Goal: Task Accomplishment & Management: Manage account settings

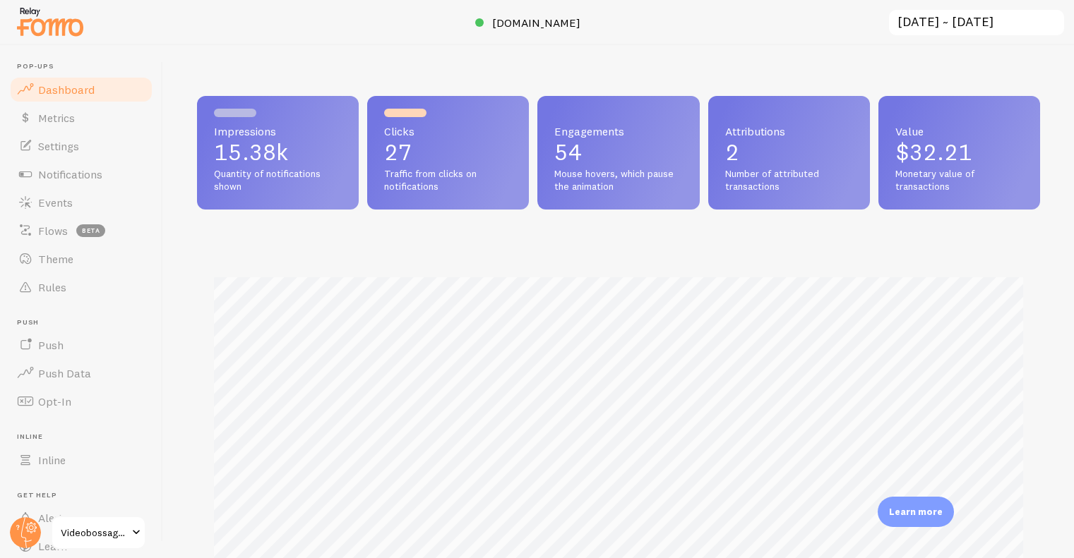
scroll to position [705652, 705191]
click at [110, 164] on link "Notifications" at bounding box center [80, 174] width 145 height 28
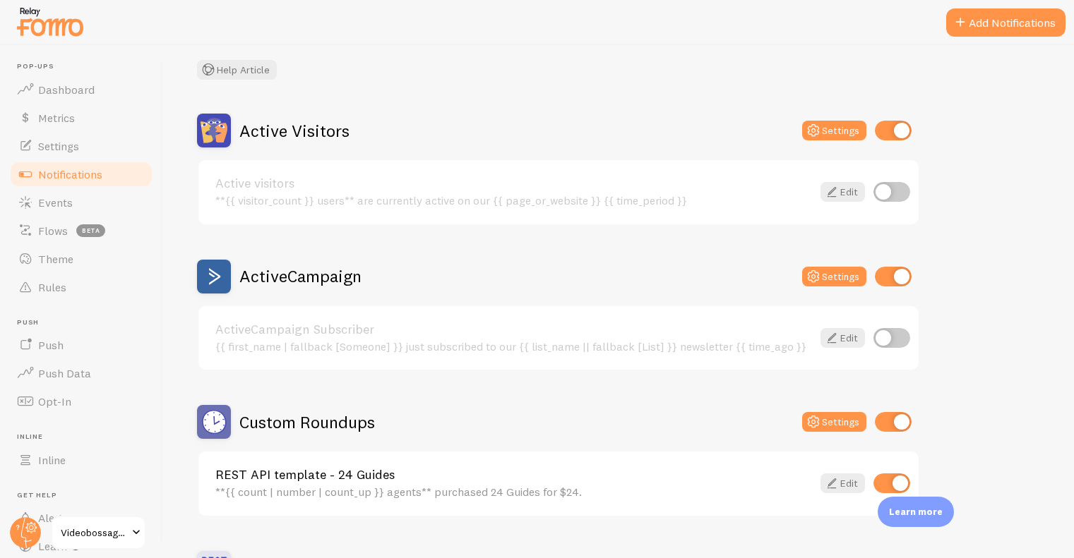
scroll to position [76, 0]
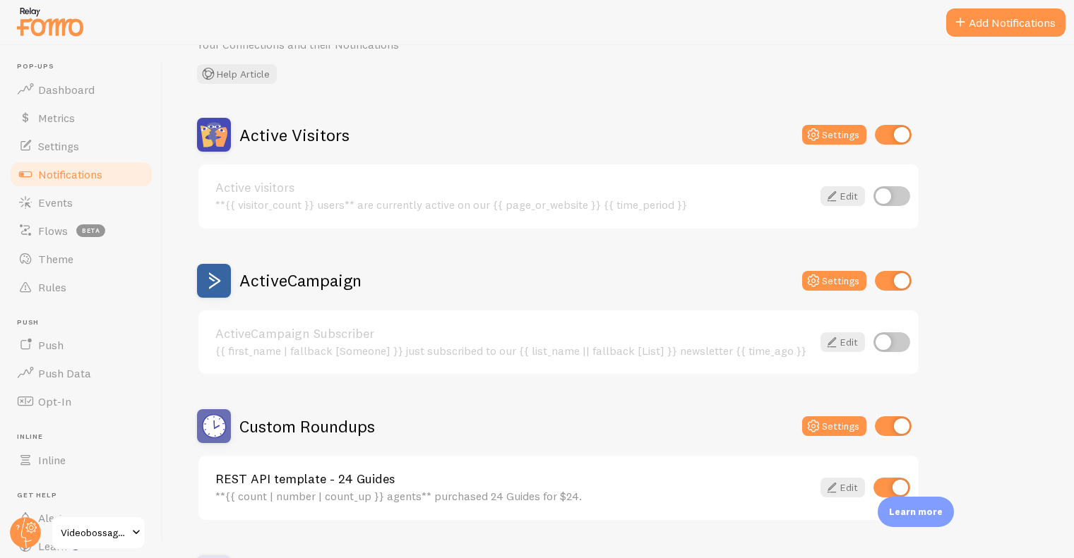
click at [340, 291] on h2 "ActiveCampaign" at bounding box center [300, 281] width 122 height 22
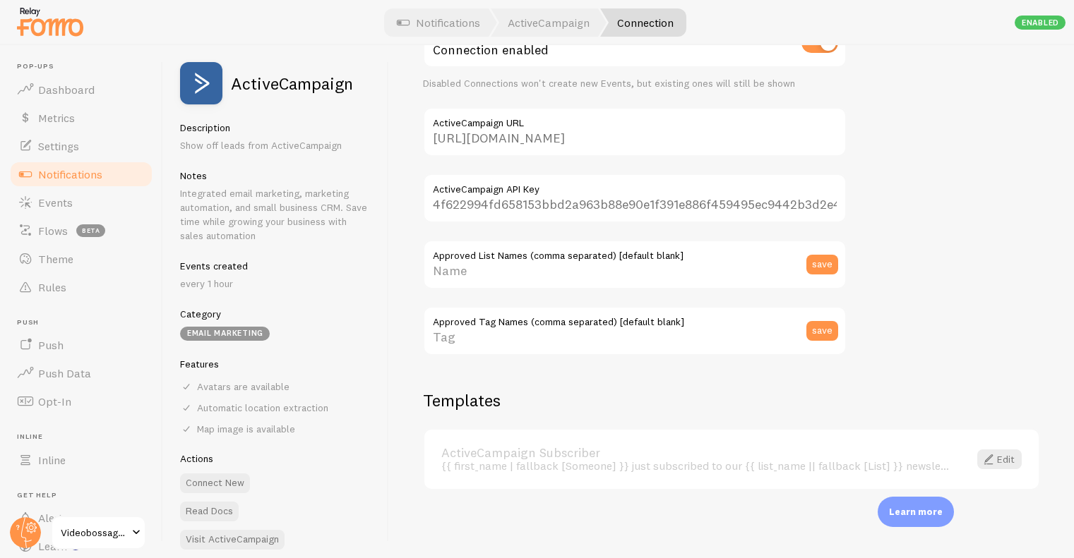
scroll to position [1, 0]
click at [996, 458] on link "Edit" at bounding box center [999, 459] width 44 height 20
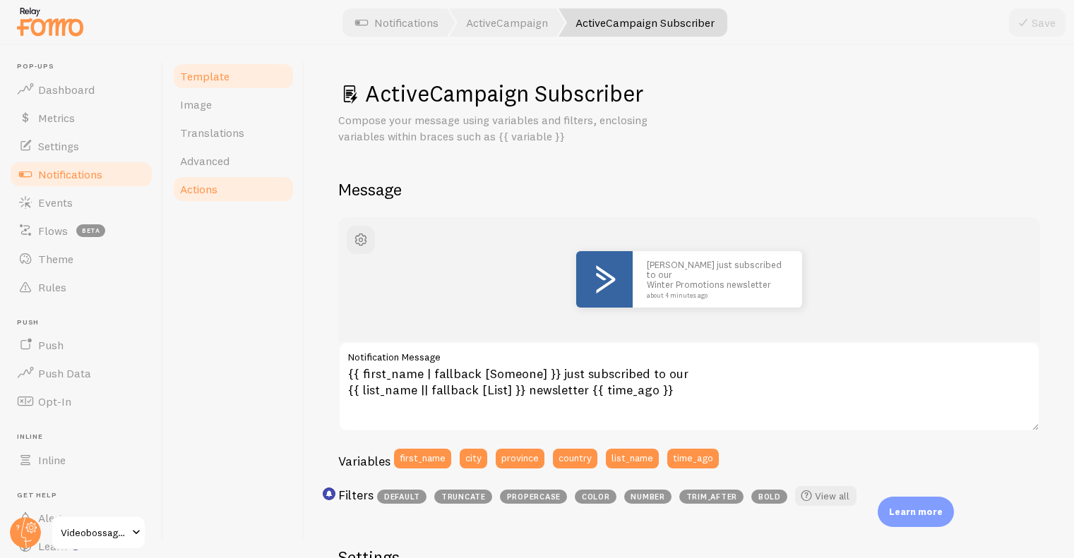
click at [238, 196] on link "Actions" at bounding box center [234, 189] width 124 height 28
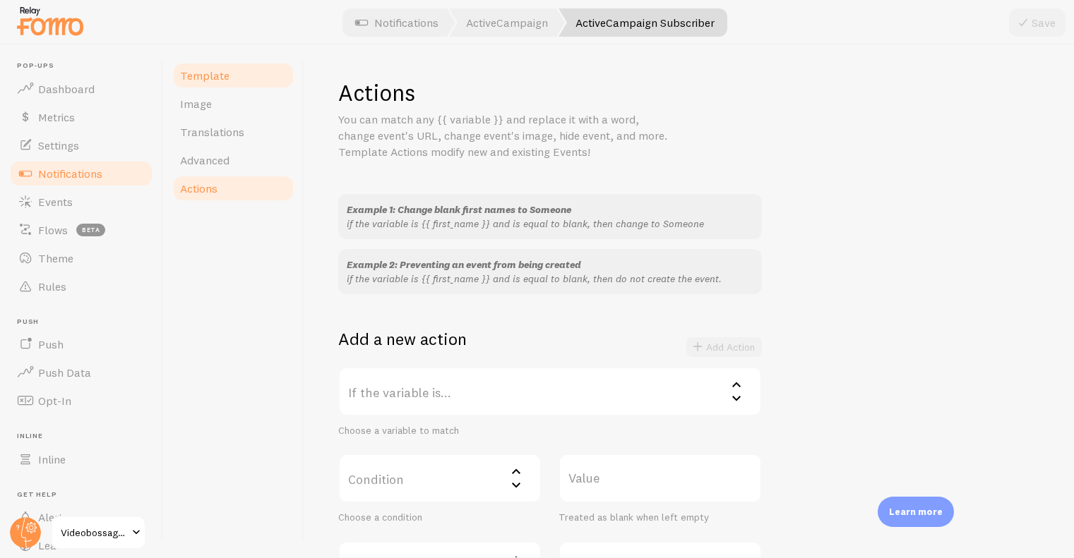
click at [218, 66] on link "Template" at bounding box center [234, 75] width 124 height 28
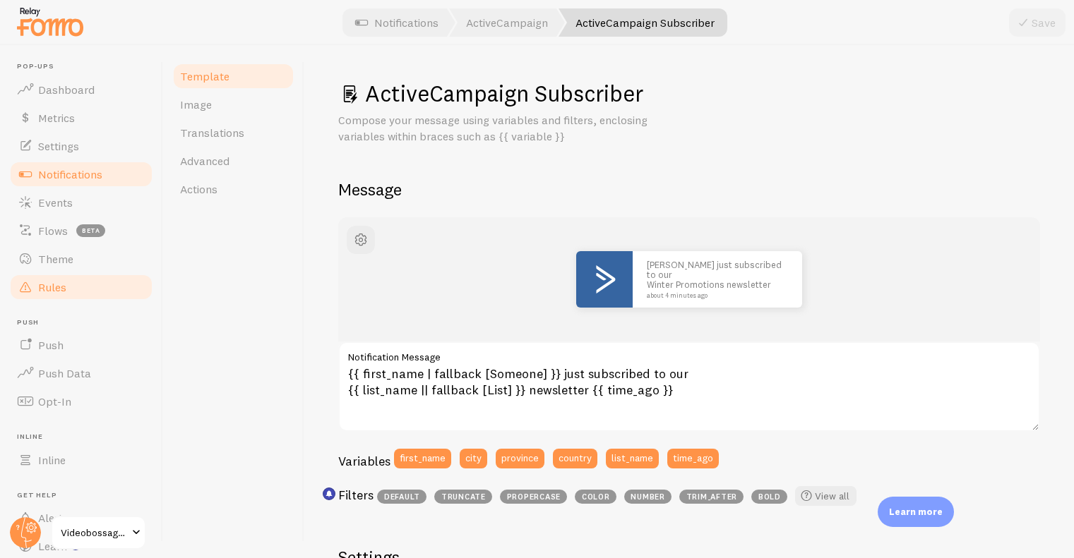
click at [68, 284] on link "Rules" at bounding box center [80, 287] width 145 height 28
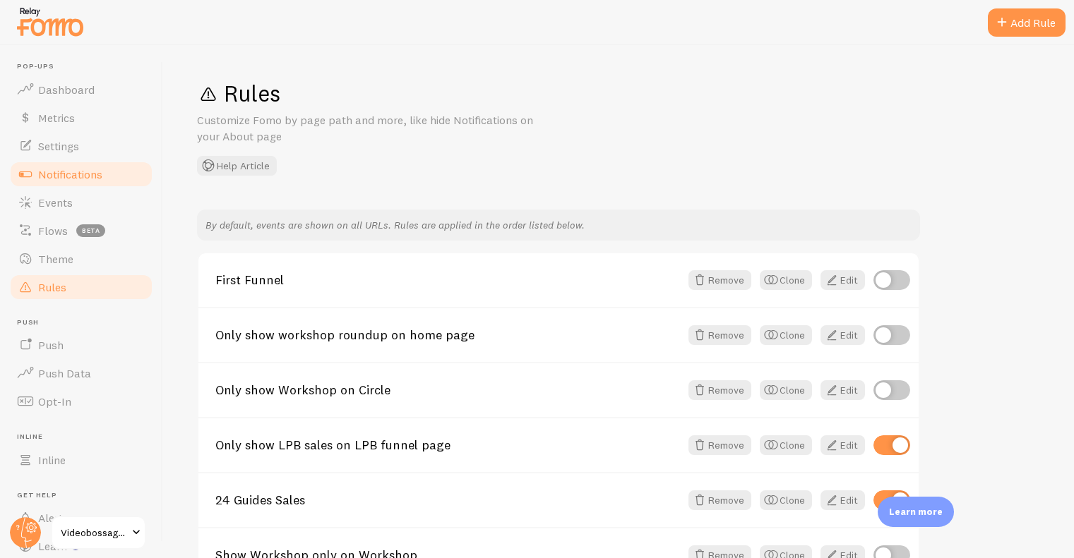
click at [77, 189] on link "Events" at bounding box center [80, 203] width 145 height 28
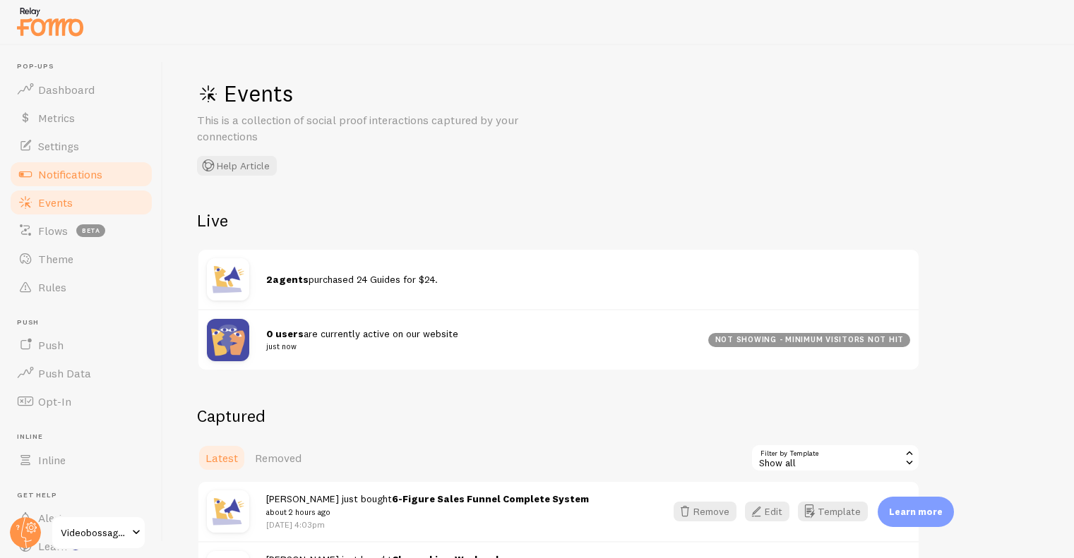
click at [91, 184] on link "Notifications" at bounding box center [80, 174] width 145 height 28
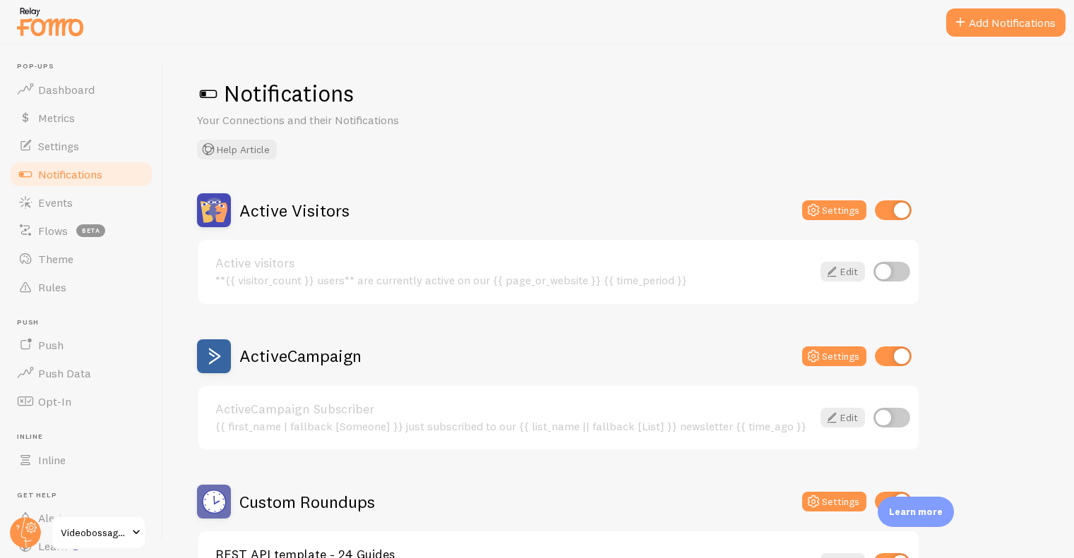
click at [285, 354] on h2 "ActiveCampaign" at bounding box center [300, 356] width 122 height 22
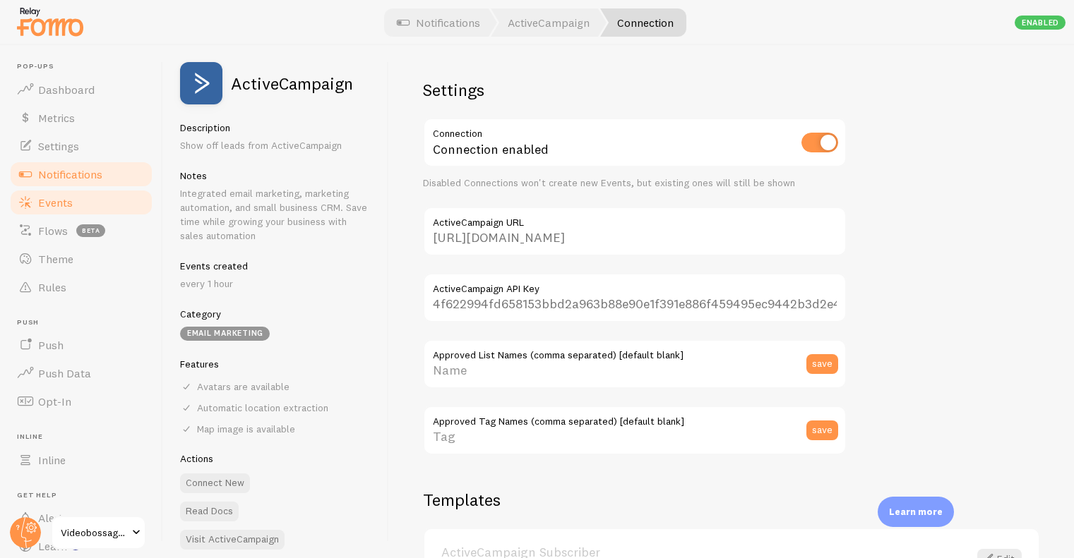
click at [81, 206] on link "Events" at bounding box center [80, 203] width 145 height 28
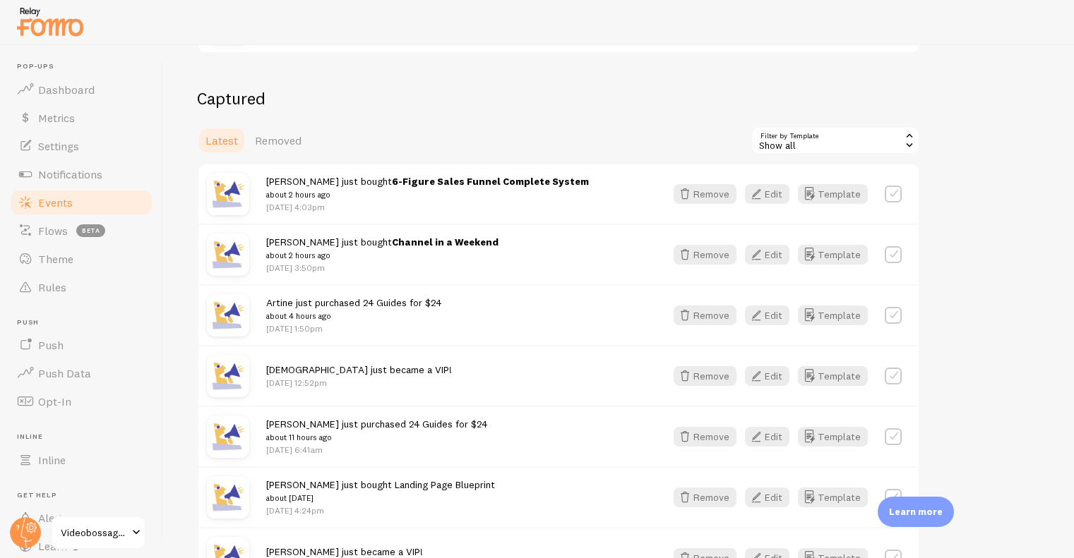
scroll to position [328, 0]
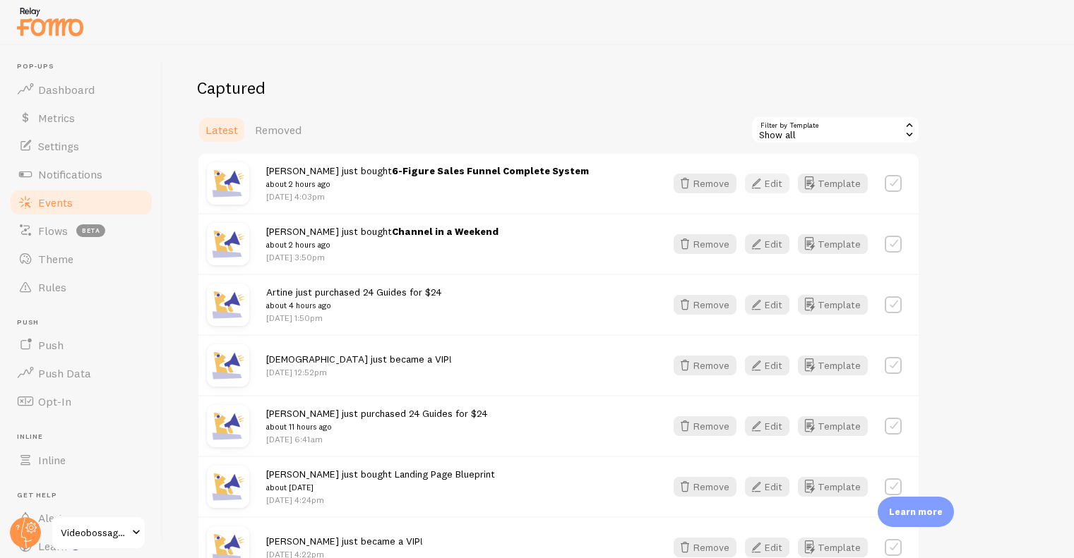
click at [777, 175] on button "Edit" at bounding box center [767, 184] width 44 height 20
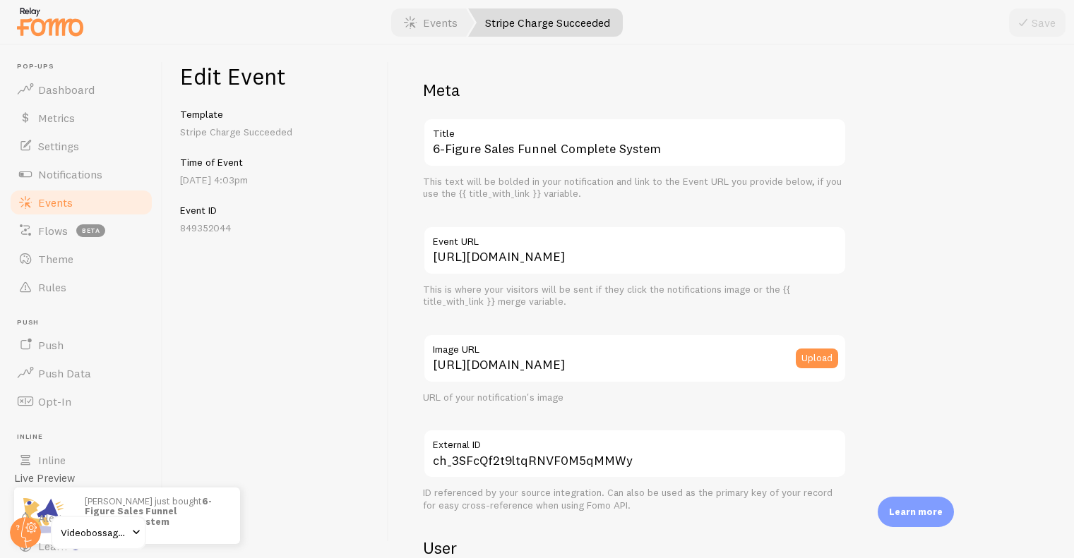
scroll to position [1, 0]
click at [116, 198] on link "Events" at bounding box center [80, 203] width 145 height 28
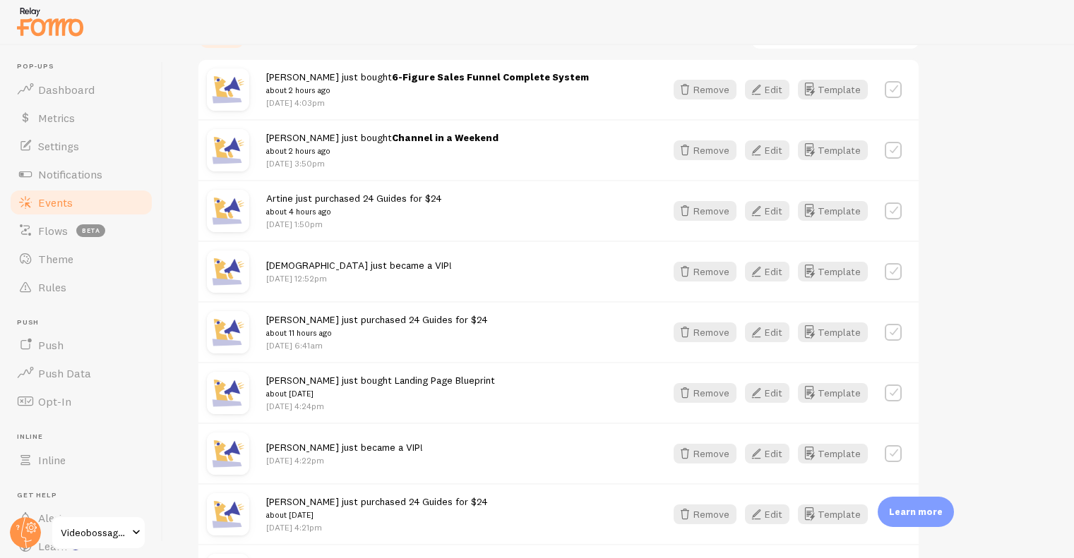
scroll to position [433, 0]
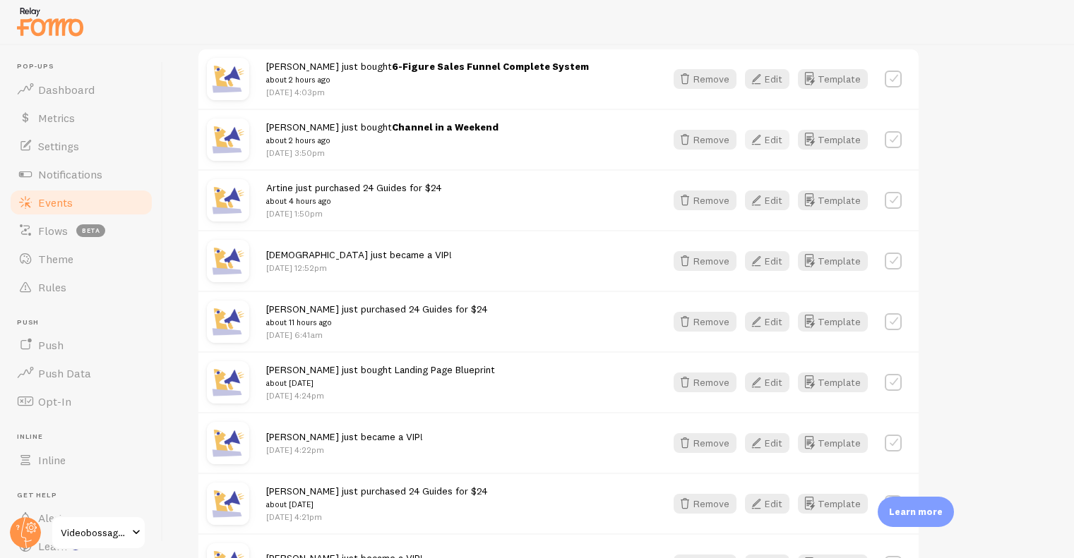
click at [769, 145] on button "Edit" at bounding box center [767, 140] width 44 height 20
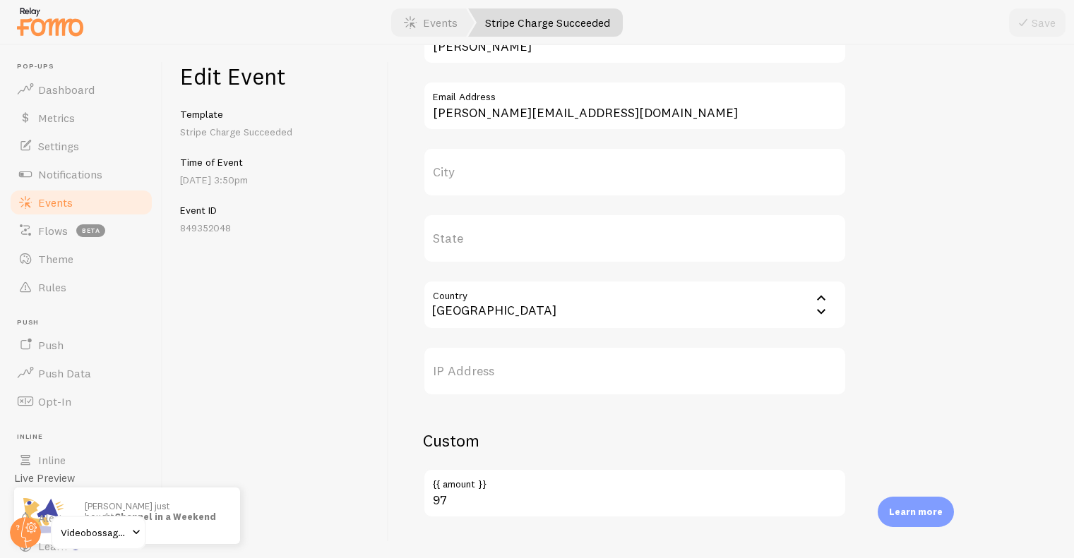
scroll to position [589, 0]
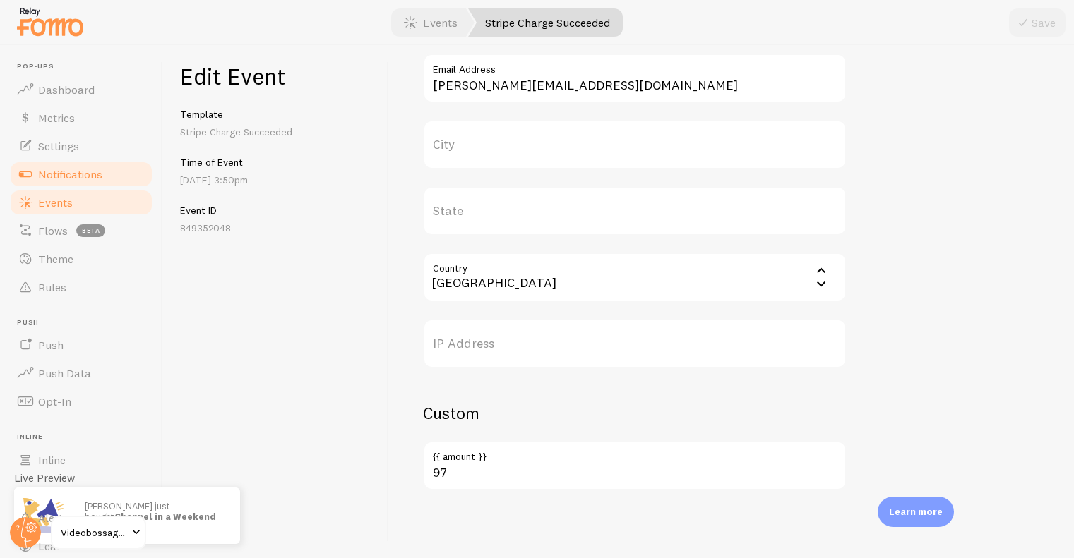
click at [94, 184] on link "Notifications" at bounding box center [80, 174] width 145 height 28
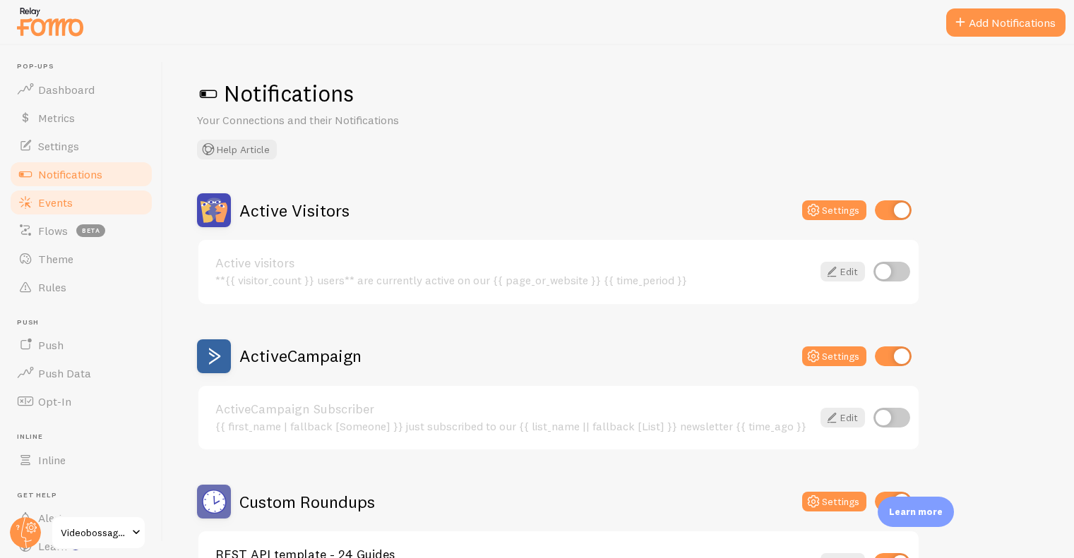
click at [80, 202] on link "Events" at bounding box center [80, 203] width 145 height 28
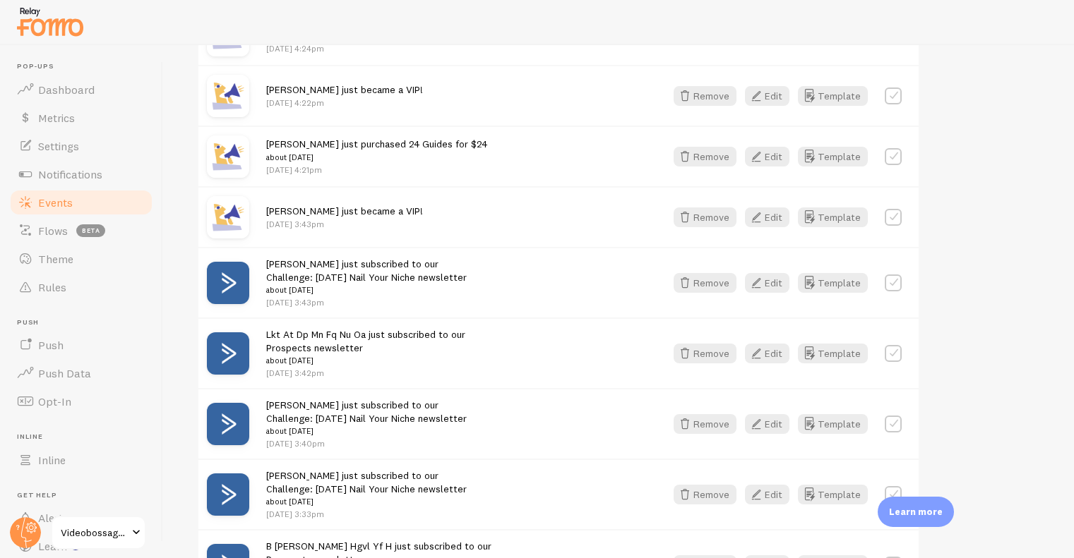
scroll to position [781, 0]
click at [758, 284] on icon "button" at bounding box center [756, 282] width 17 height 17
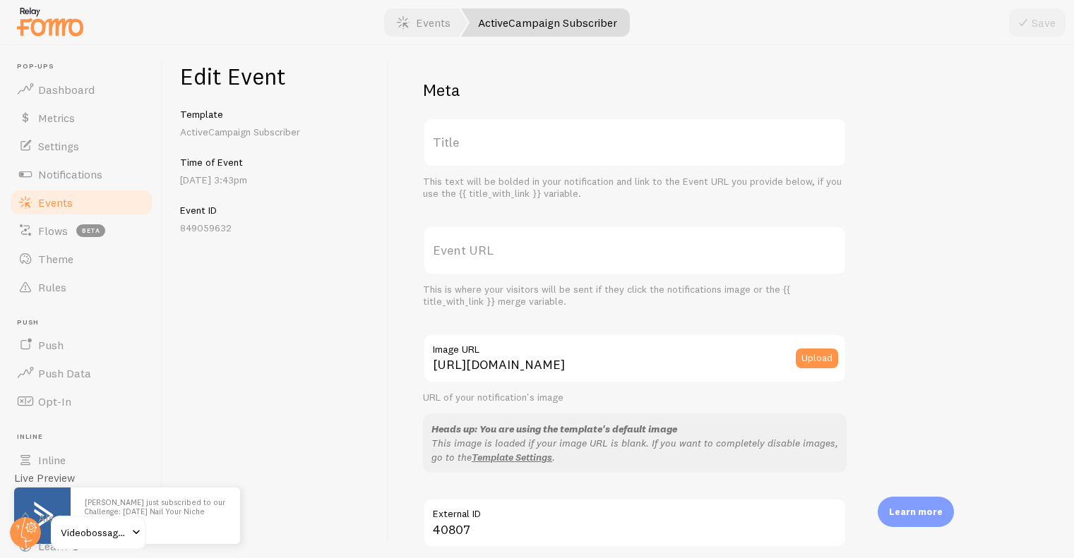
click at [77, 202] on link "Events" at bounding box center [80, 203] width 145 height 28
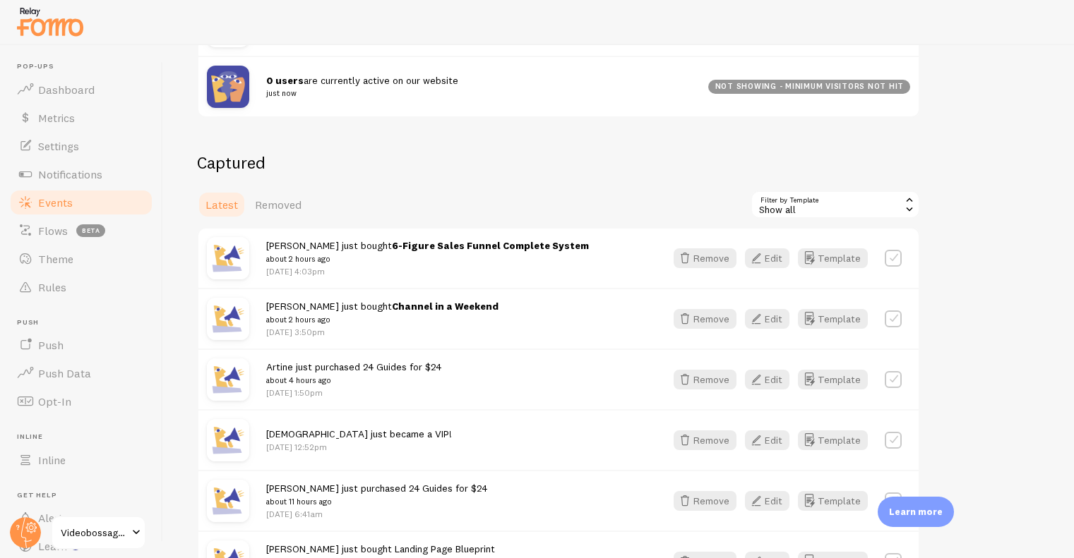
scroll to position [254, 0]
click at [870, 205] on div "Show all" at bounding box center [835, 204] width 169 height 28
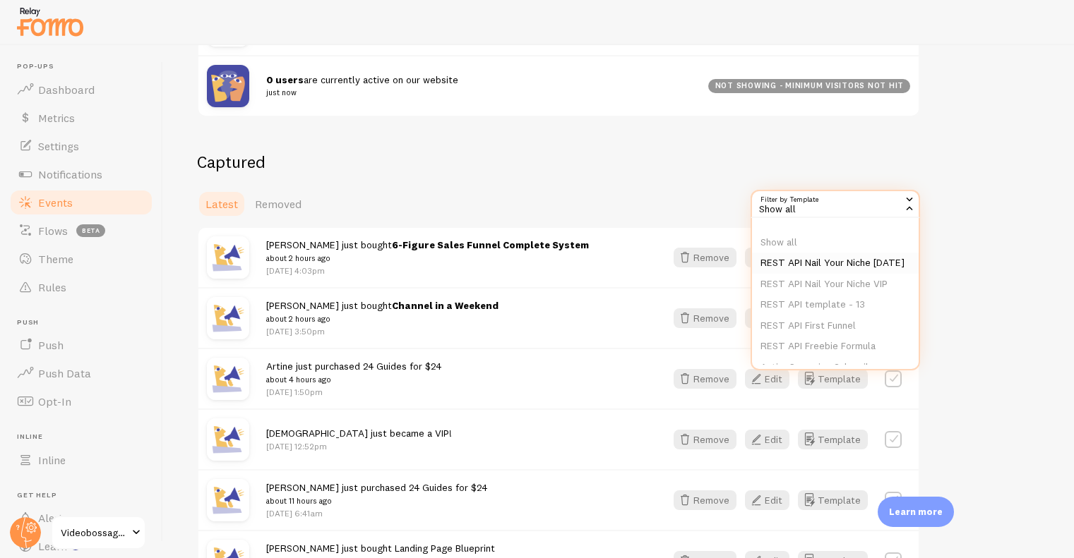
click at [811, 256] on li "REST API Nail Your Niche [DATE]" at bounding box center [835, 263] width 167 height 21
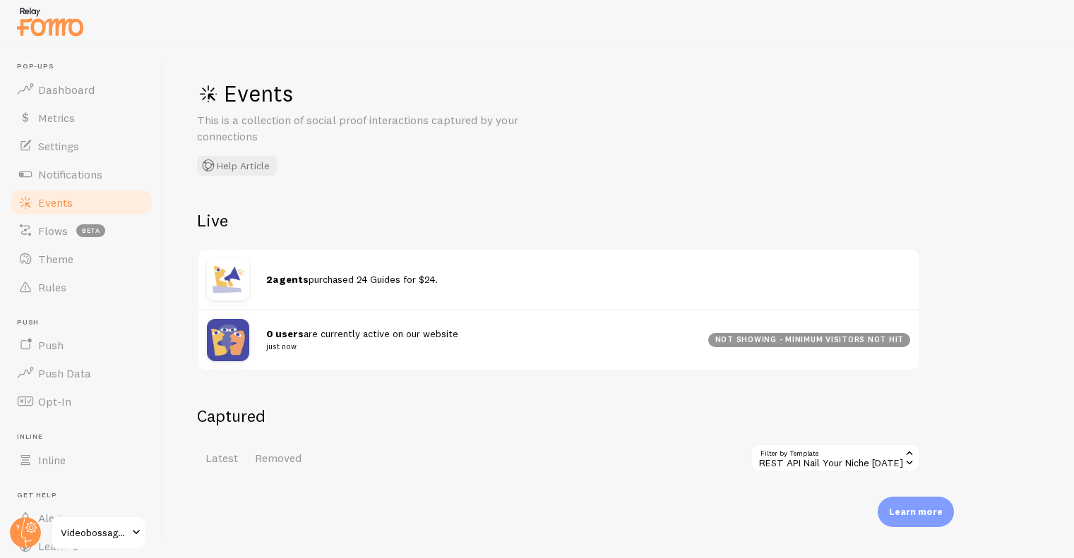
scroll to position [66, 0]
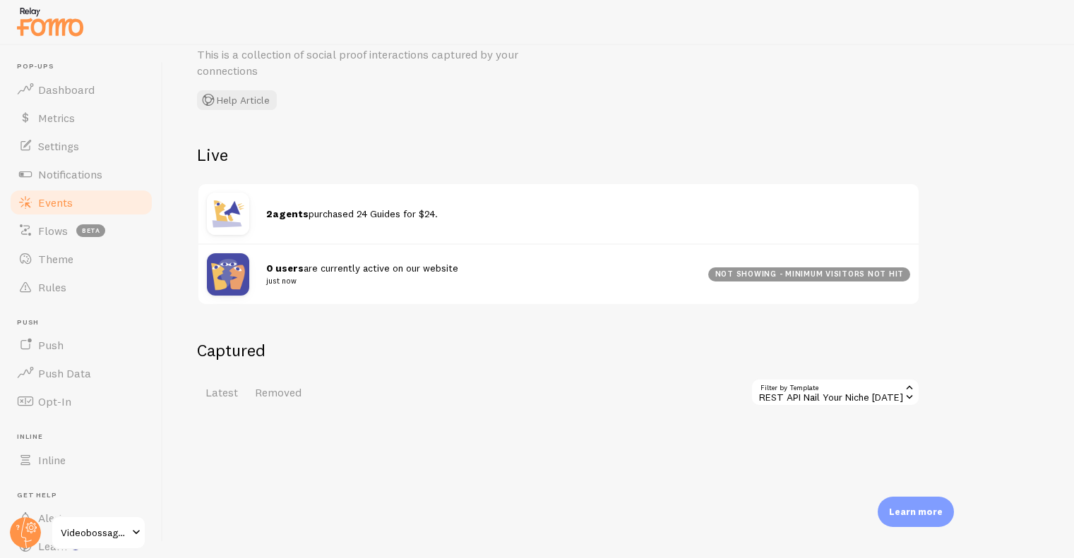
click at [870, 381] on div "REST API Nail Your Niche [DATE]" at bounding box center [835, 392] width 169 height 28
click at [801, 484] on li "REST API Nail Your Niche VIP" at bounding box center [835, 472] width 167 height 21
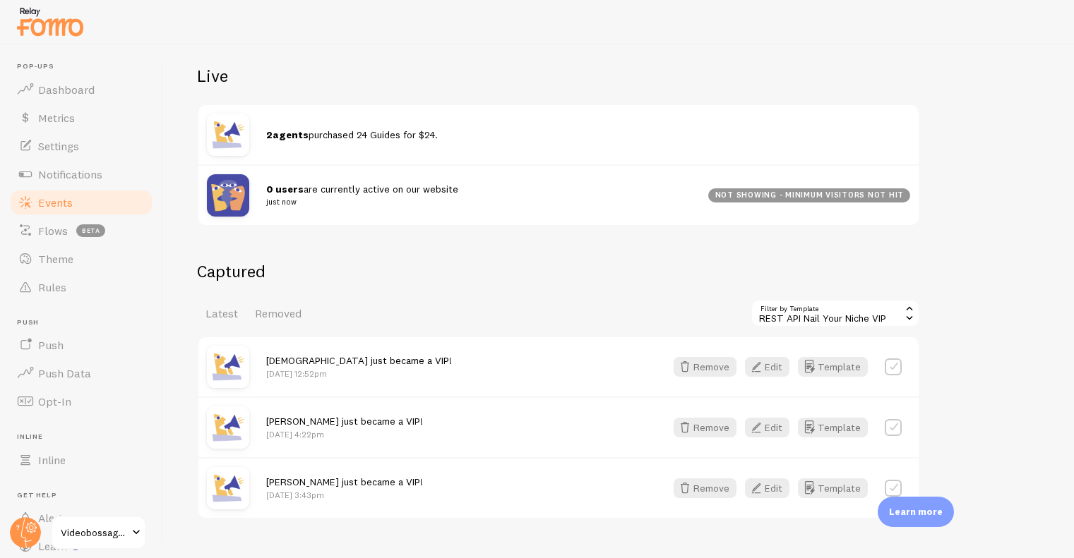
scroll to position [173, 0]
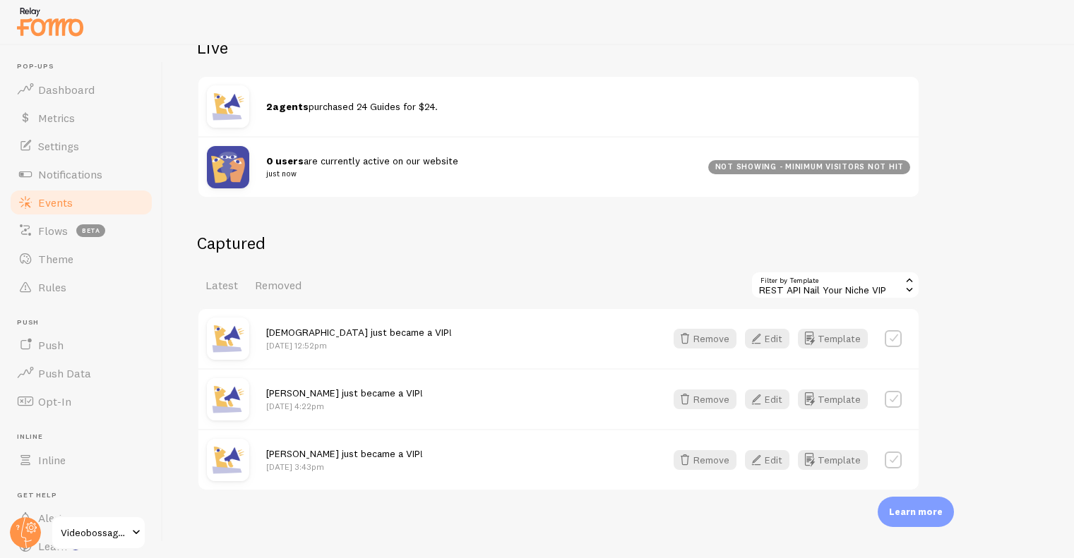
click at [853, 292] on div "REST API Nail Your Niche VIP" at bounding box center [835, 285] width 169 height 28
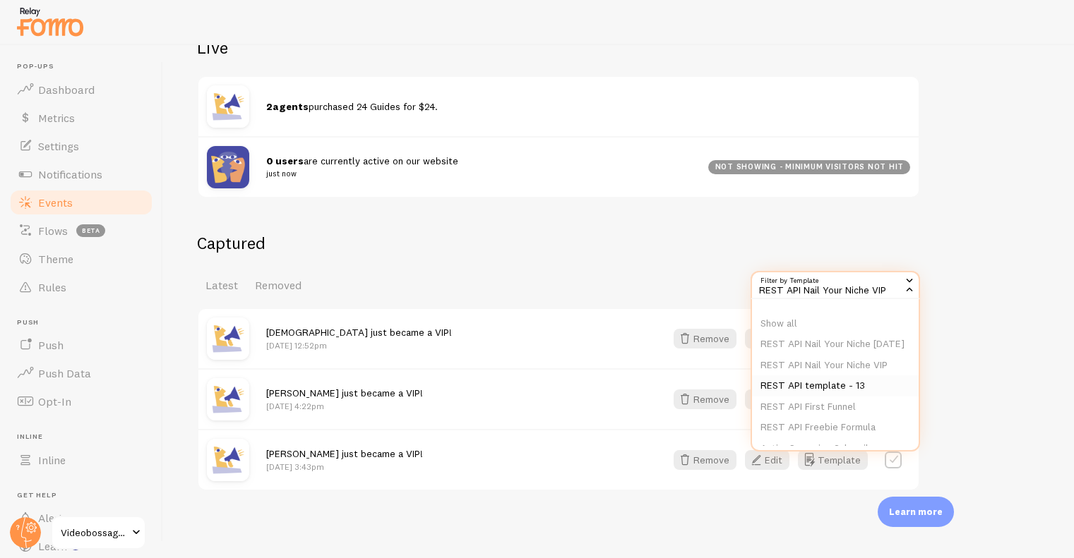
click at [820, 393] on li "REST API template - 13" at bounding box center [835, 386] width 167 height 21
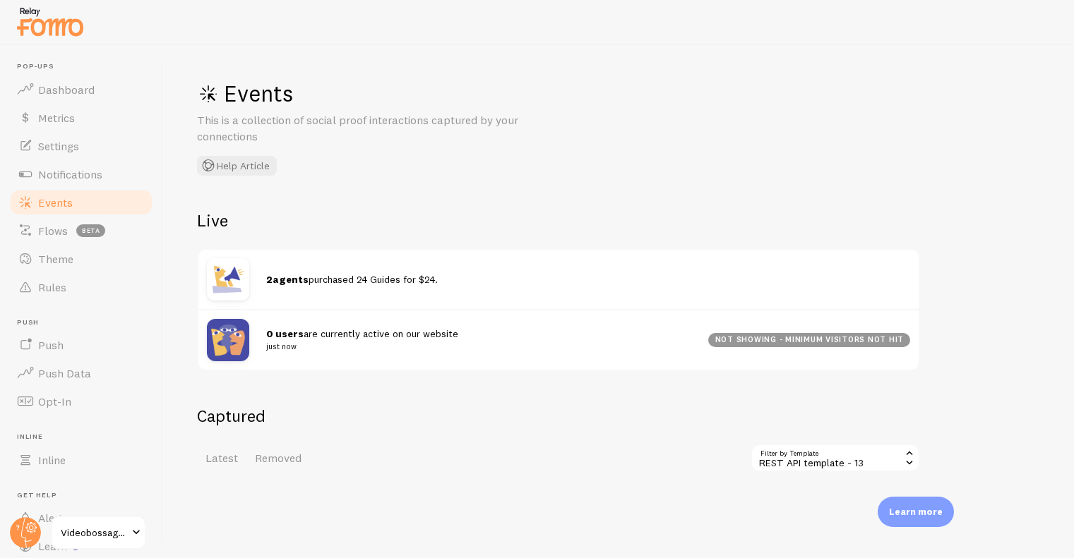
scroll to position [66, 0]
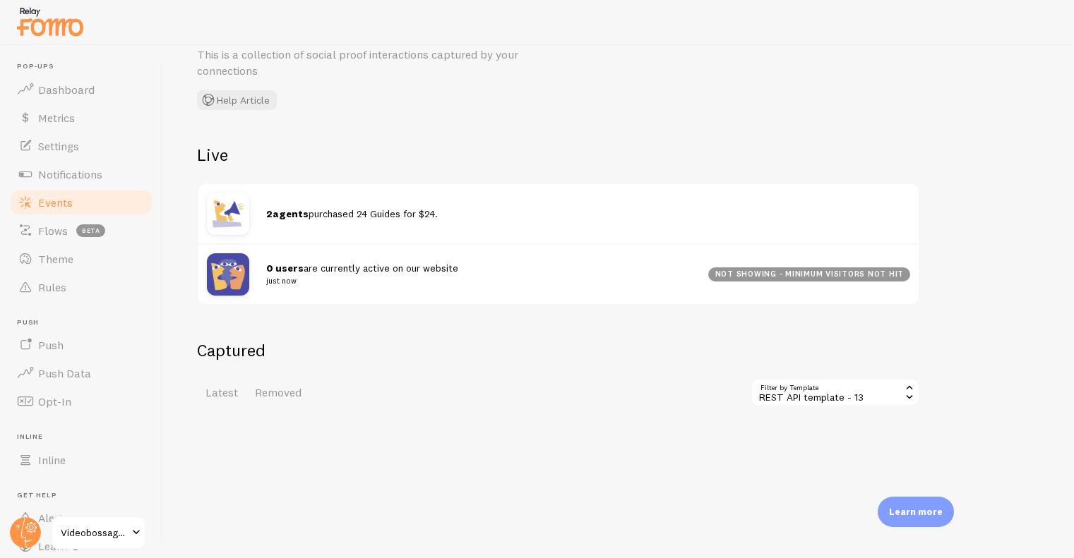
click at [819, 407] on div "Events This is a collection of social proof interactions captured by your conne…" at bounding box center [618, 301] width 911 height 513
click at [832, 390] on div "REST API template - 13" at bounding box center [835, 392] width 169 height 28
click at [811, 504] on li "REST API template - 13" at bounding box center [835, 493] width 167 height 21
click at [839, 388] on div "REST API template - 13" at bounding box center [835, 392] width 169 height 28
click at [820, 523] on li "REST API First Funnel" at bounding box center [835, 514] width 167 height 21
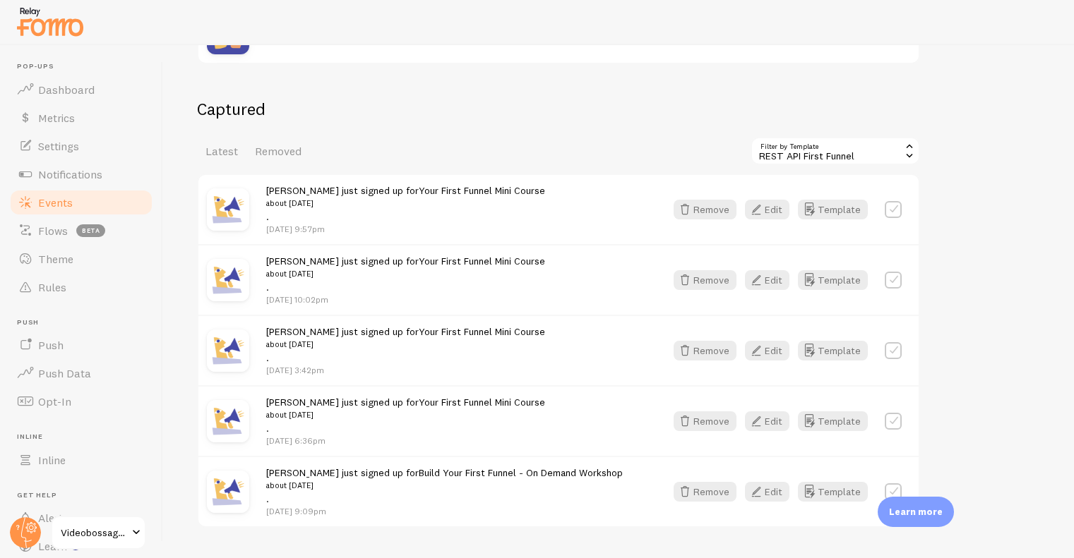
scroll to position [313, 0]
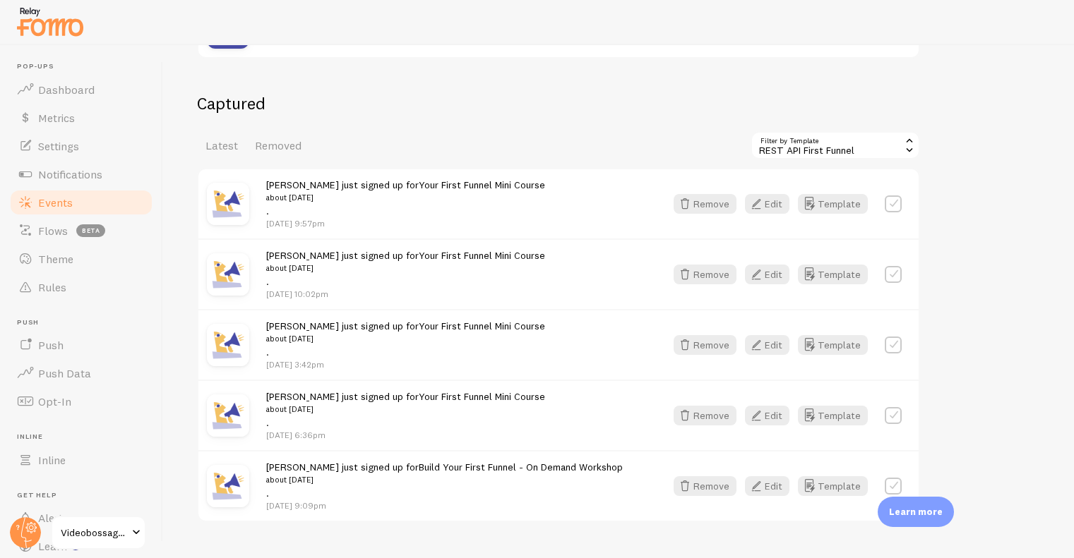
click at [847, 143] on div "REST API First Funnel" at bounding box center [835, 145] width 169 height 28
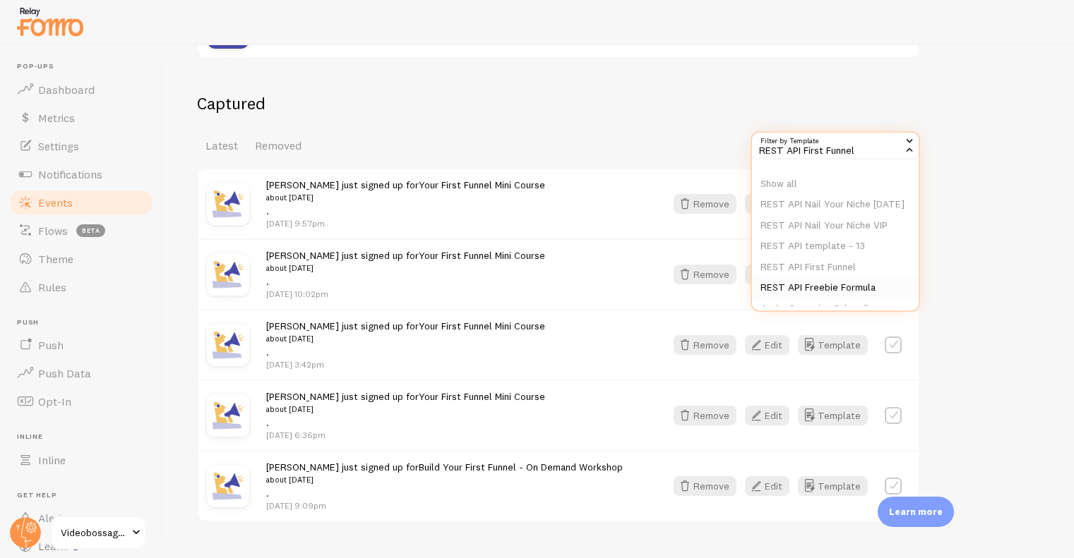
click at [825, 299] on li "REST API Freebie Formula" at bounding box center [835, 287] width 167 height 21
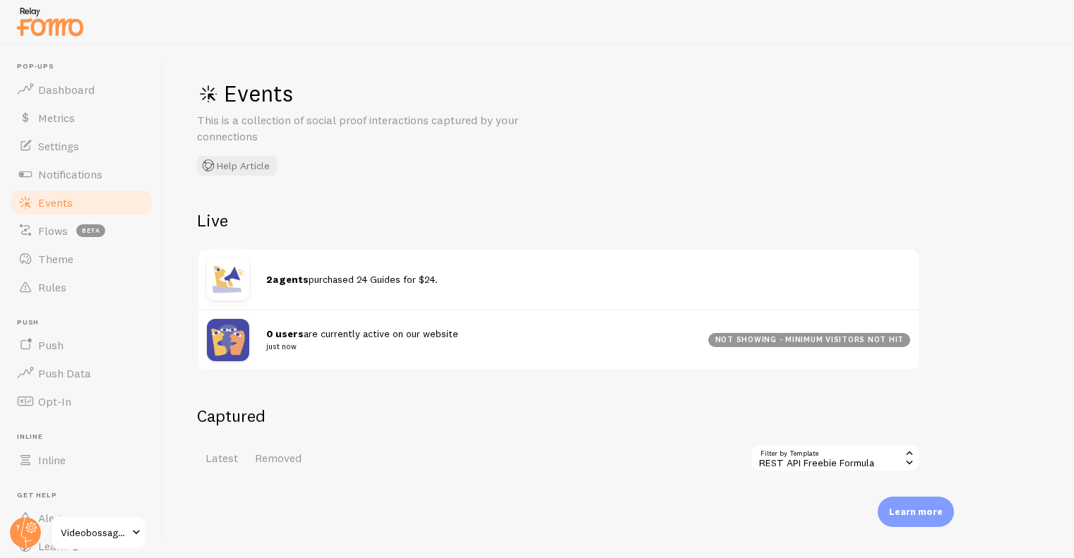
scroll to position [66, 0]
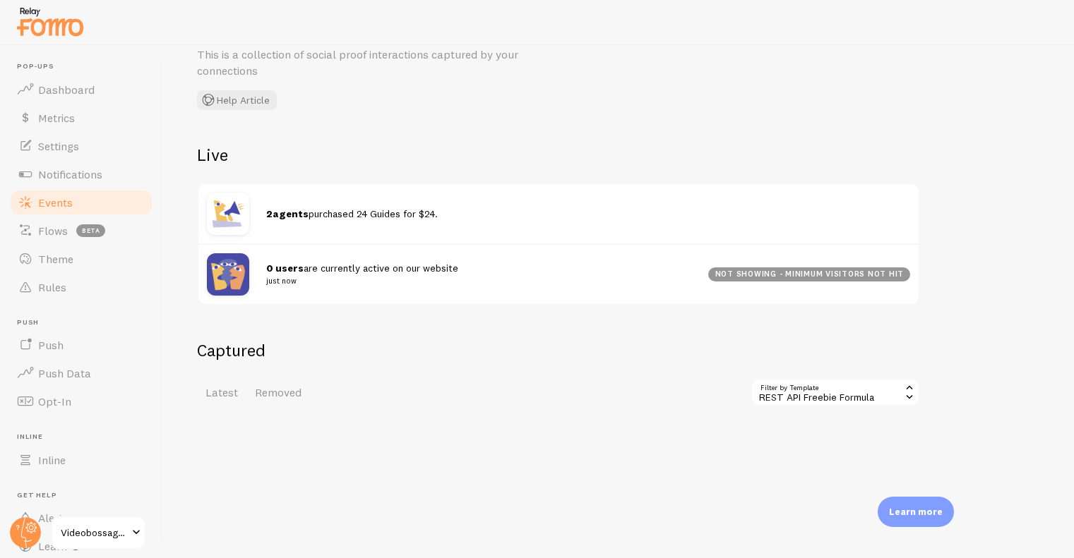
click at [818, 378] on div "REST API Freebie Formula" at bounding box center [835, 392] width 169 height 28
click at [810, 449] on li "REST API Nail Your Niche [DATE]" at bounding box center [835, 451] width 167 height 21
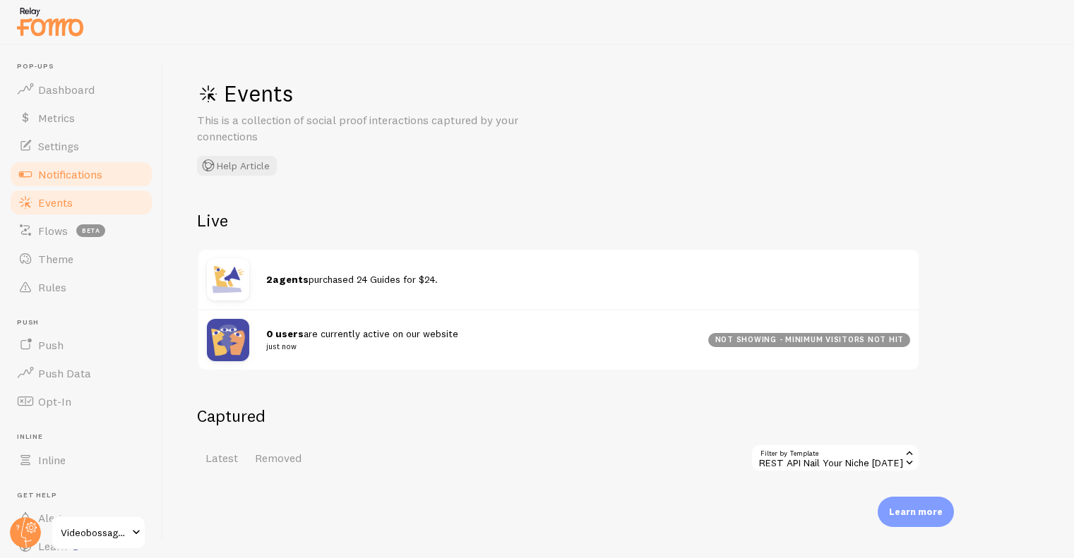
click at [124, 177] on link "Notifications" at bounding box center [80, 174] width 145 height 28
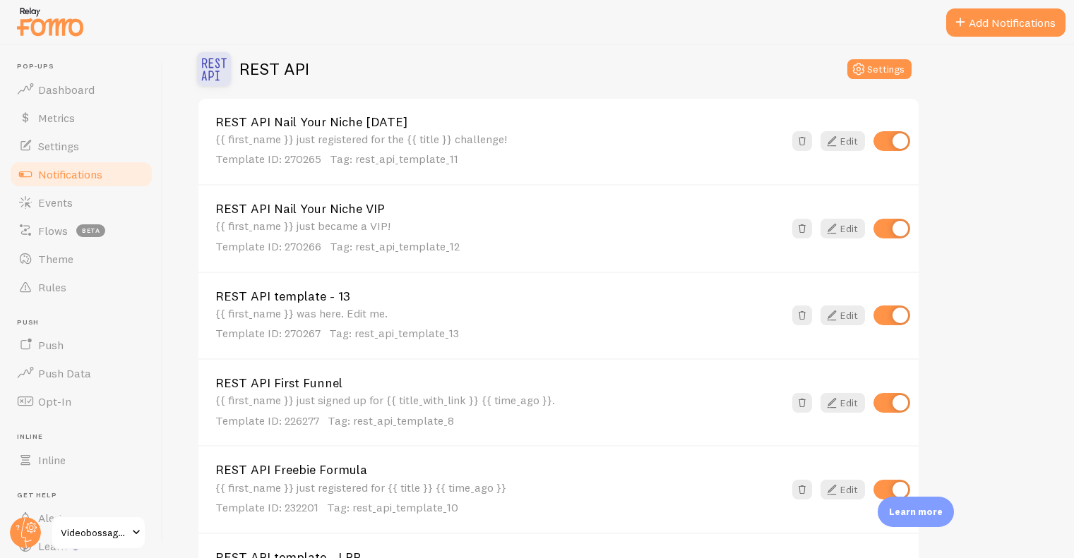
scroll to position [580, 0]
click at [870, 70] on button "Settings" at bounding box center [879, 69] width 64 height 20
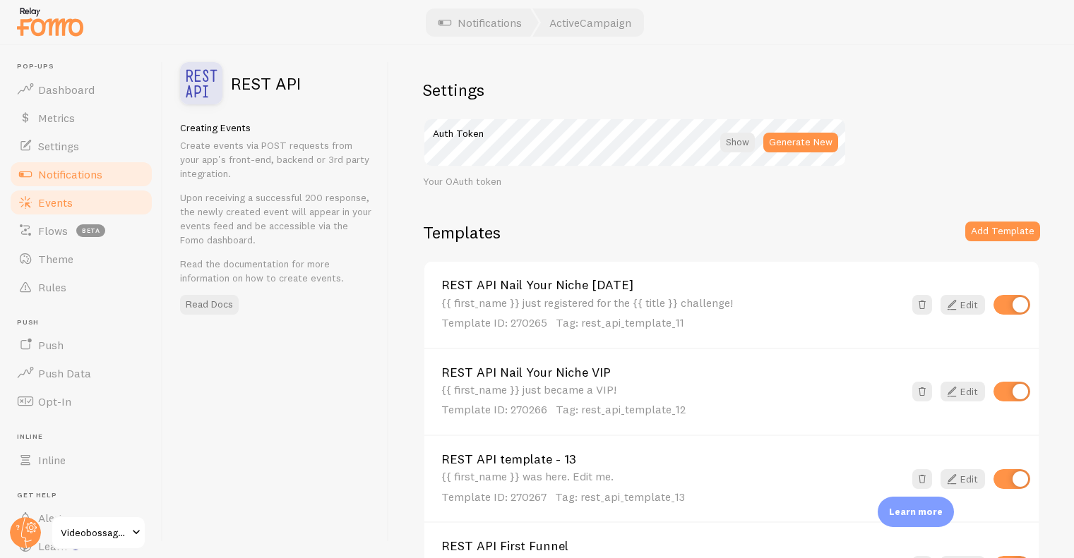
click at [117, 203] on link "Events" at bounding box center [80, 203] width 145 height 28
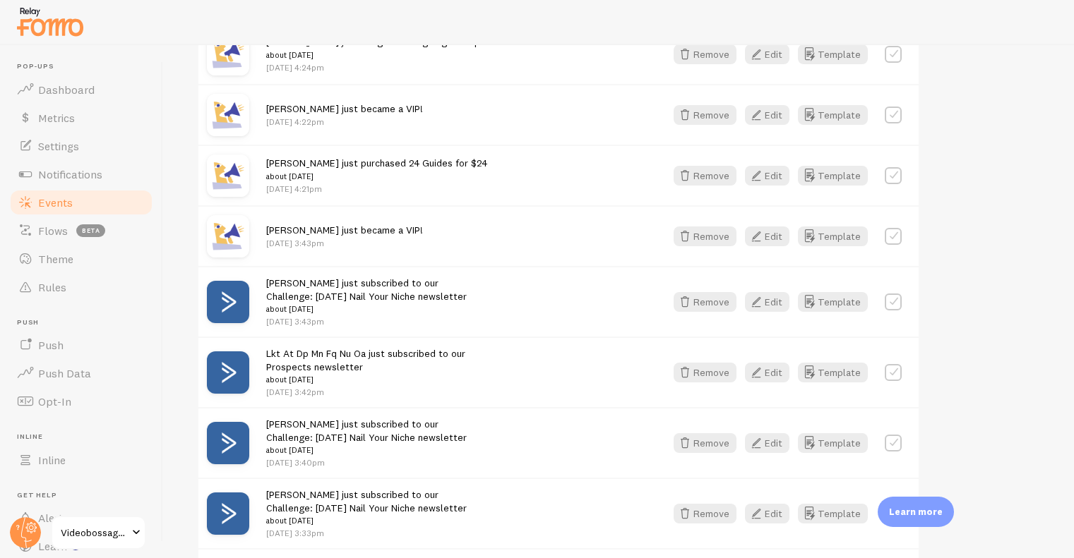
scroll to position [762, 0]
click at [116, 160] on link "Settings" at bounding box center [80, 146] width 145 height 28
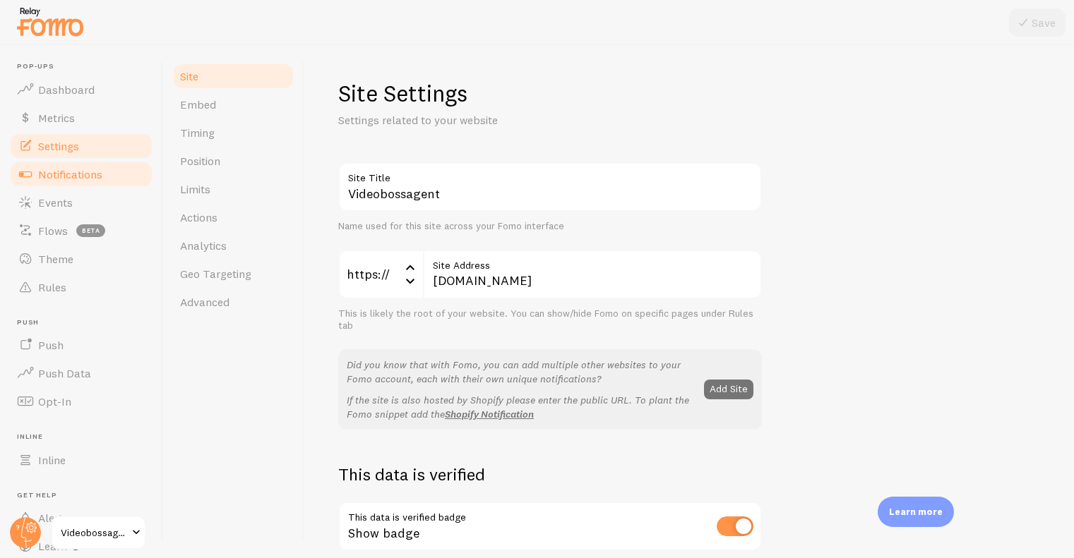
click at [112, 176] on link "Notifications" at bounding box center [80, 174] width 145 height 28
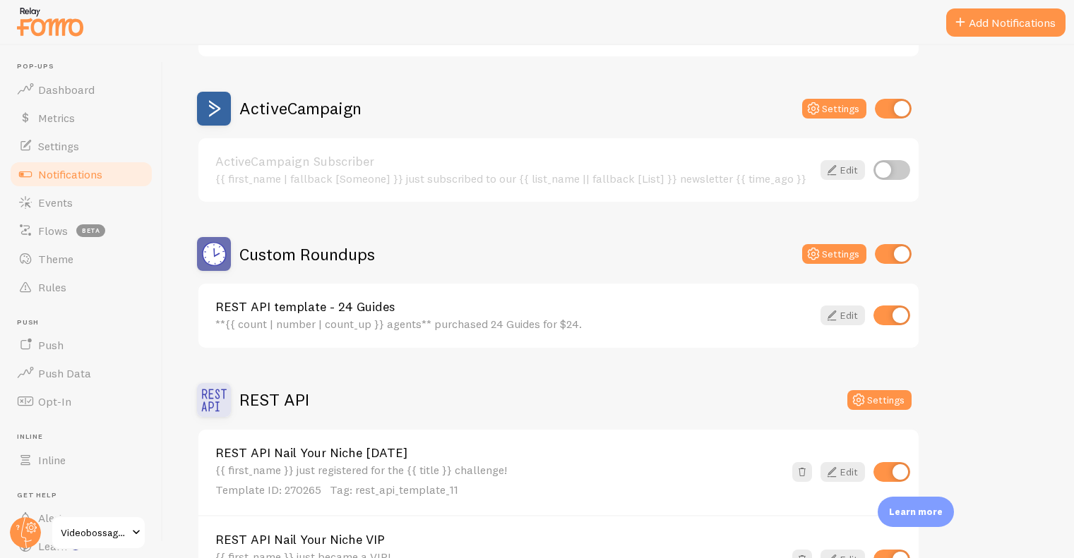
scroll to position [245, 0]
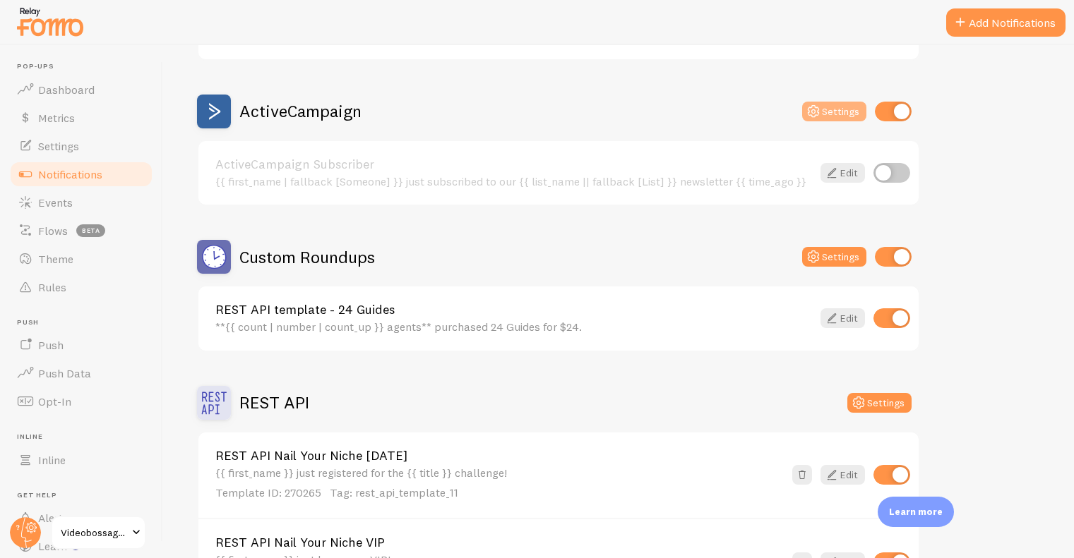
click at [848, 102] on button "Settings" at bounding box center [834, 112] width 64 height 20
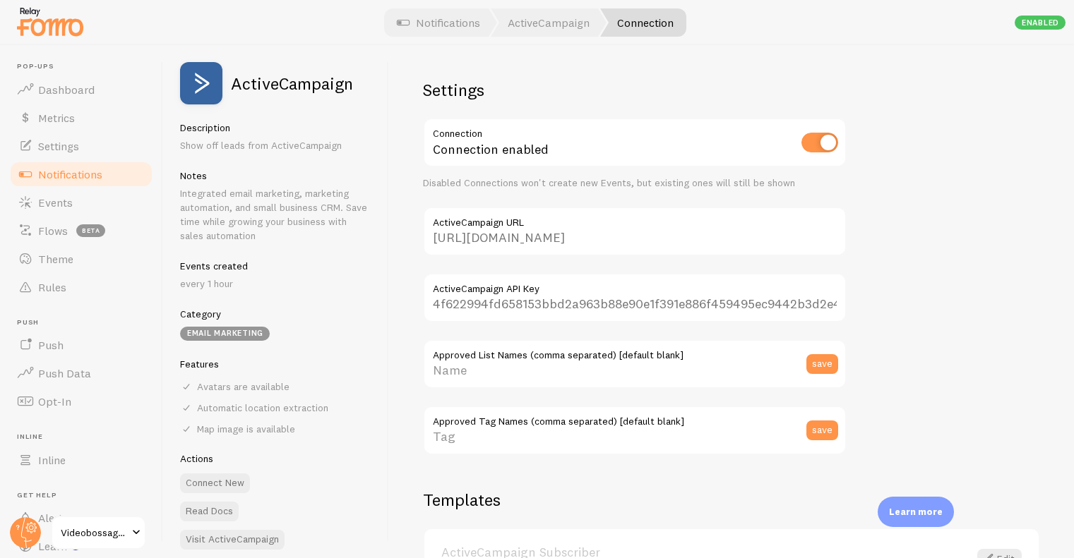
scroll to position [100, 0]
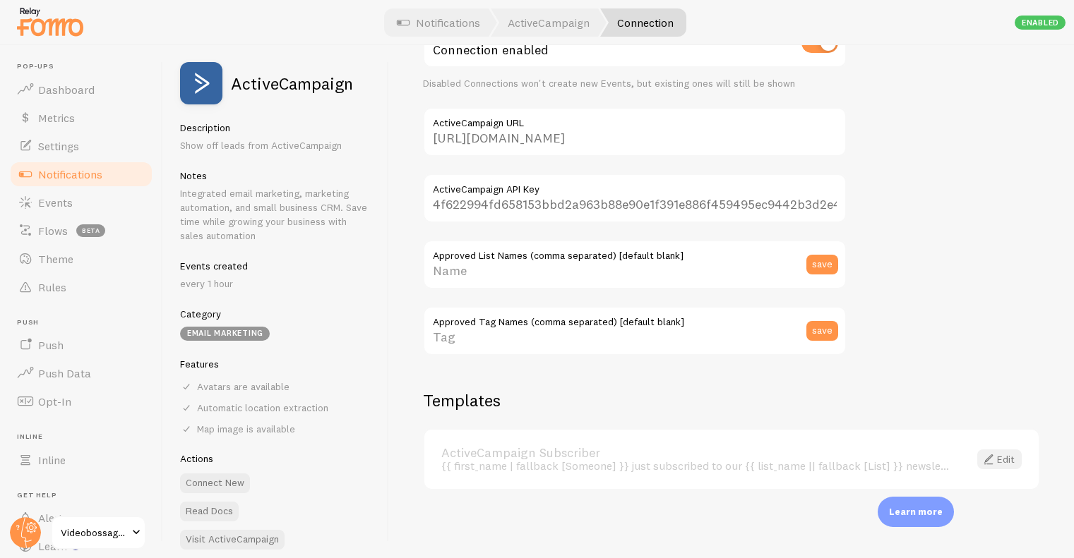
drag, startPoint x: 973, startPoint y: 448, endPoint x: 983, endPoint y: 455, distance: 12.1
click at [983, 455] on div "ActiveCampaign Subscriber {{ first_name | fallback [Someone] }} just subscribed…" at bounding box center [731, 460] width 614 height 60
click at [983, 455] on span at bounding box center [988, 459] width 17 height 17
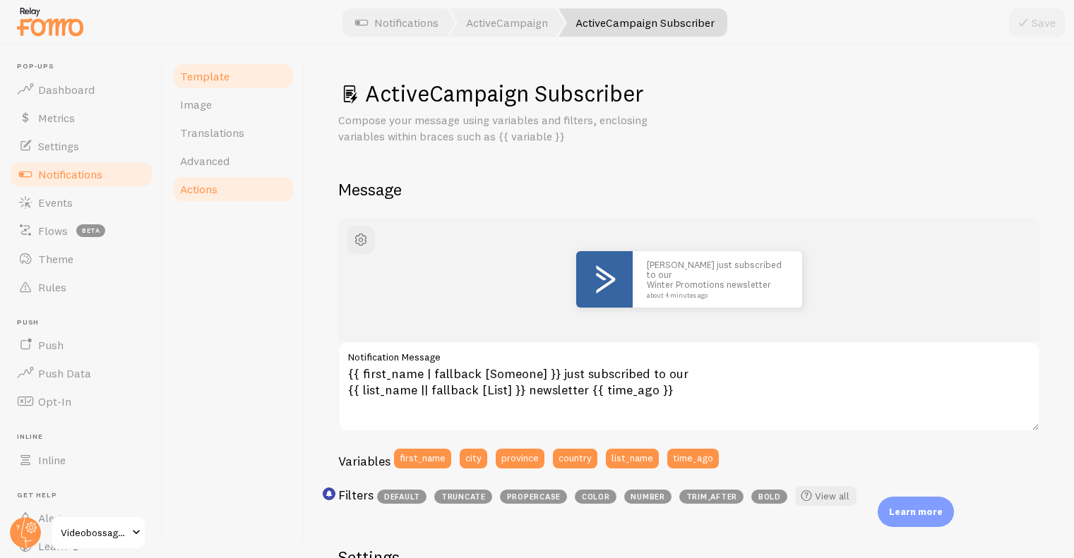
click at [237, 198] on link "Actions" at bounding box center [234, 189] width 124 height 28
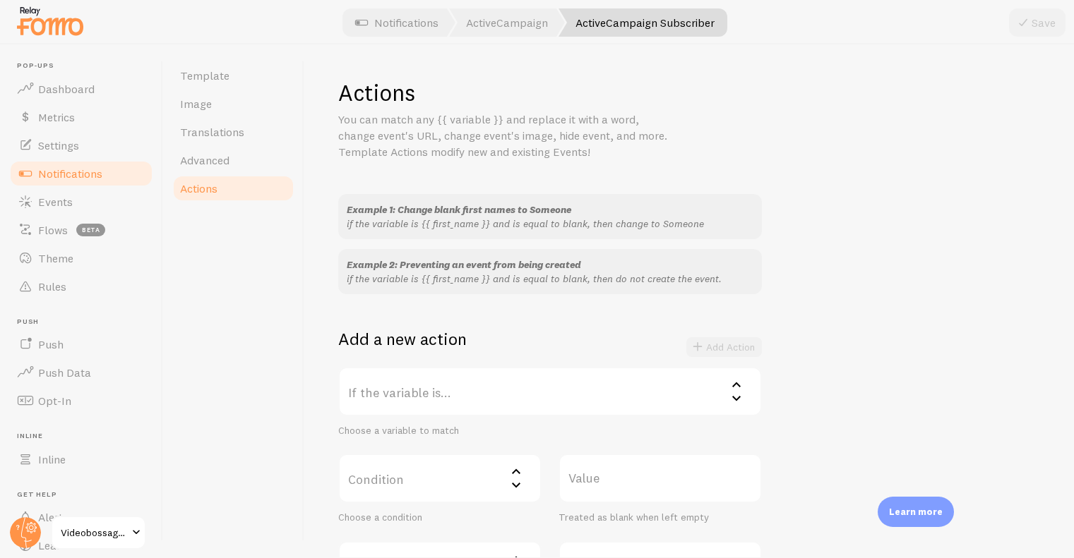
scroll to position [175, 0]
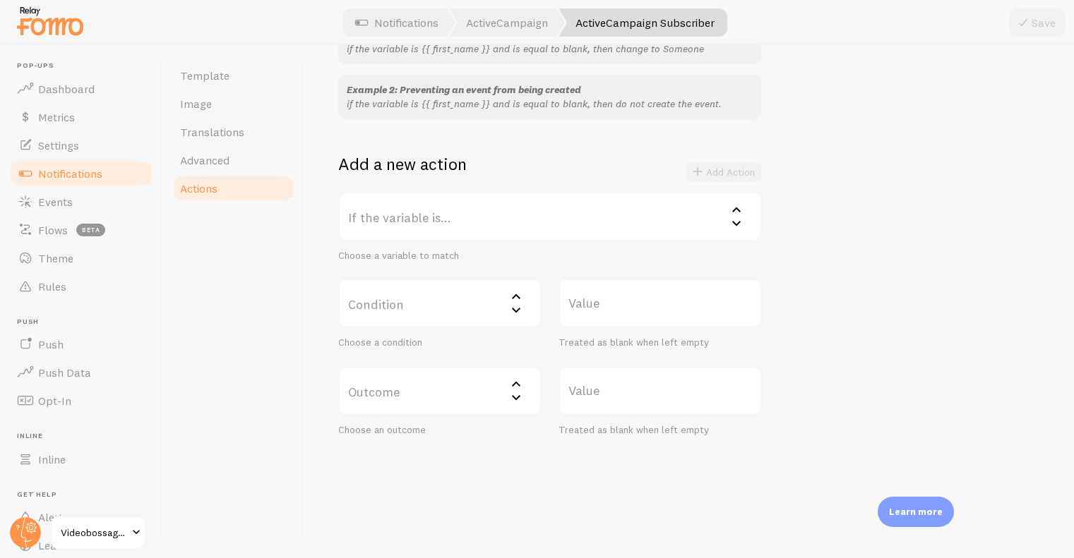
click at [223, 197] on link "Actions" at bounding box center [234, 188] width 124 height 28
click at [467, 231] on label "If the variable is..." at bounding box center [550, 216] width 424 height 49
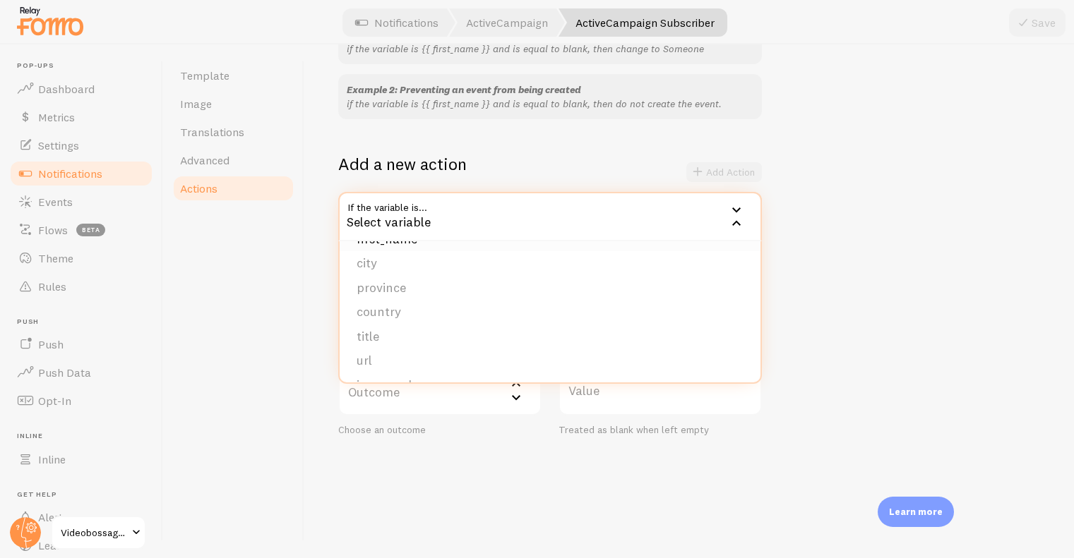
scroll to position [0, 0]
click at [311, 263] on div "Actions You can match any {{ variable }} and replace it with a word, change eve…" at bounding box center [689, 300] width 770 height 513
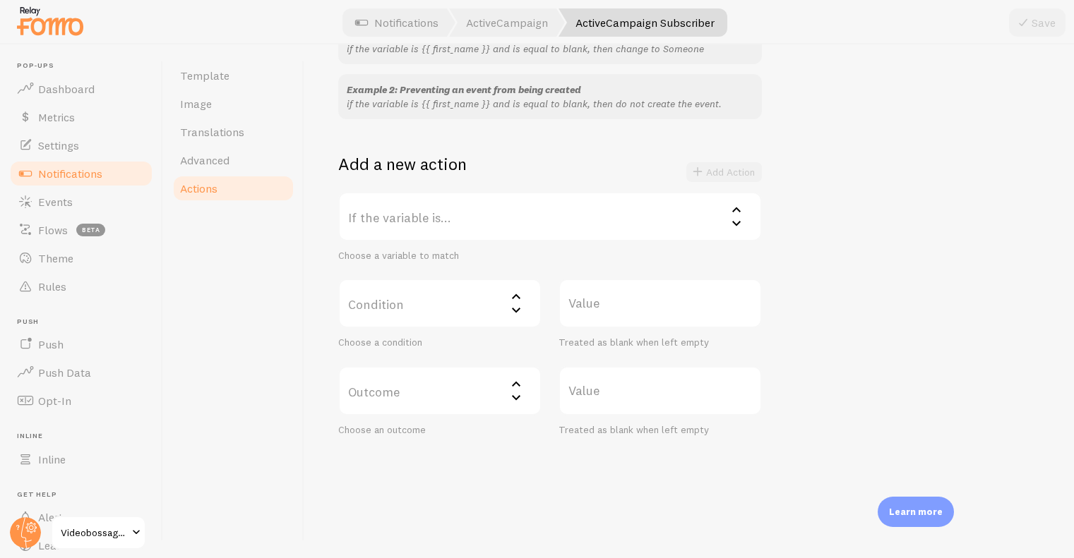
click at [435, 227] on label "If the variable is..." at bounding box center [550, 216] width 424 height 49
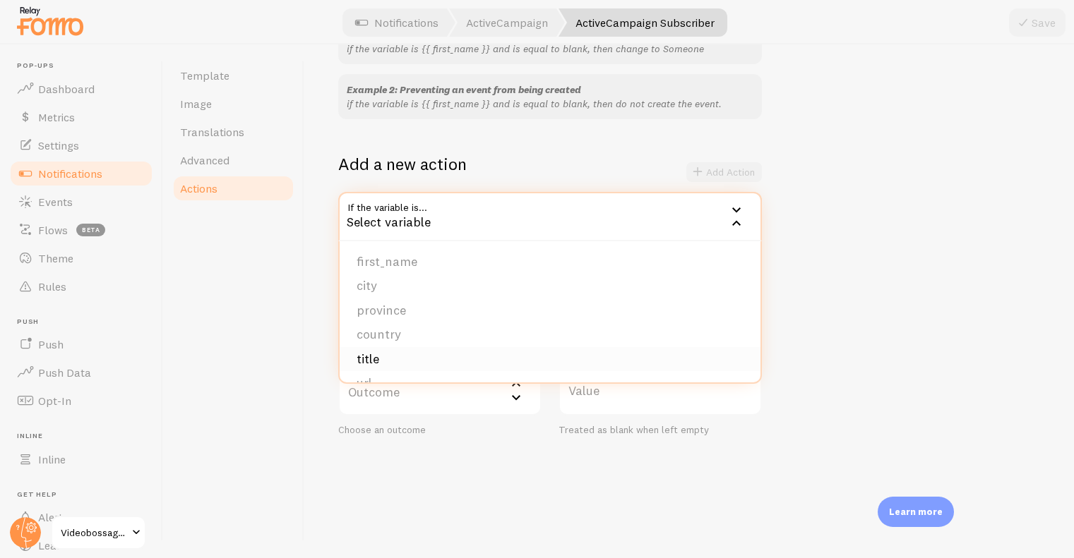
click at [405, 364] on li "title" at bounding box center [550, 359] width 421 height 25
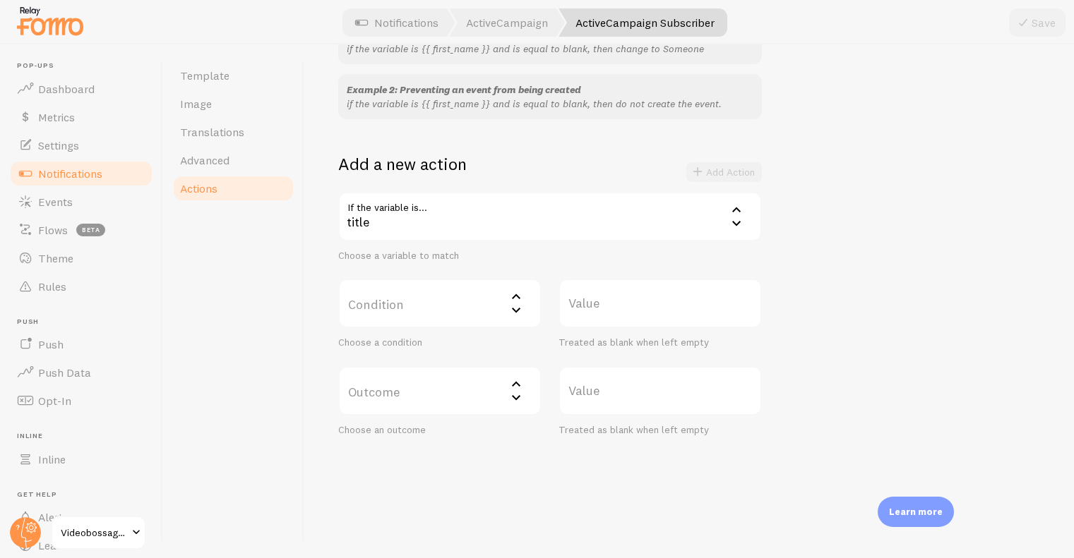
click at [476, 316] on label "Condition" at bounding box center [439, 303] width 203 height 49
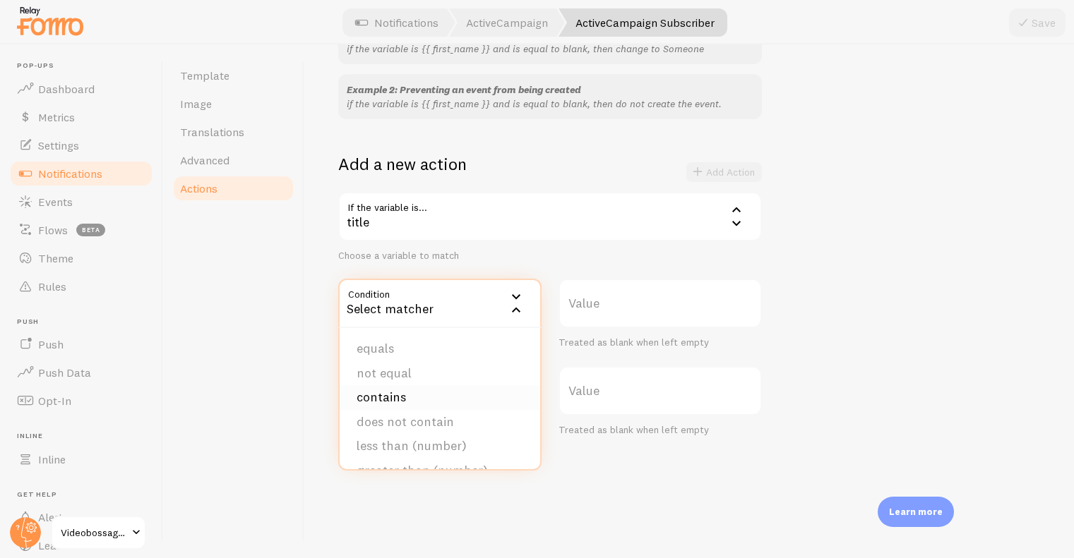
click at [429, 389] on li "contains" at bounding box center [440, 397] width 201 height 25
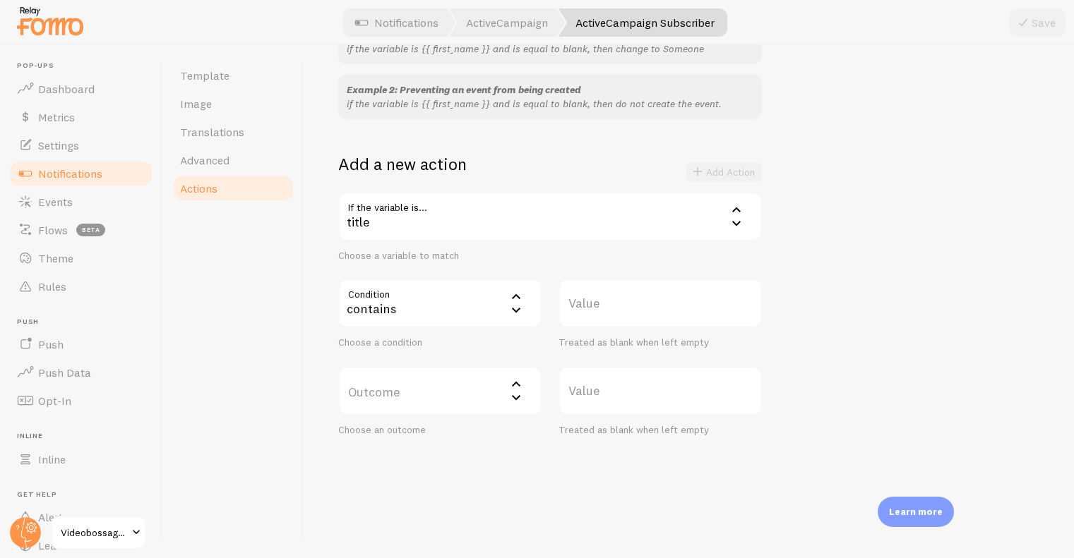
click at [578, 306] on label "Value" at bounding box center [659, 303] width 203 height 49
click at [578, 306] on input "Value" at bounding box center [659, 303] width 203 height 49
type input "ProductA"
click at [501, 381] on label "Outcome" at bounding box center [439, 390] width 203 height 49
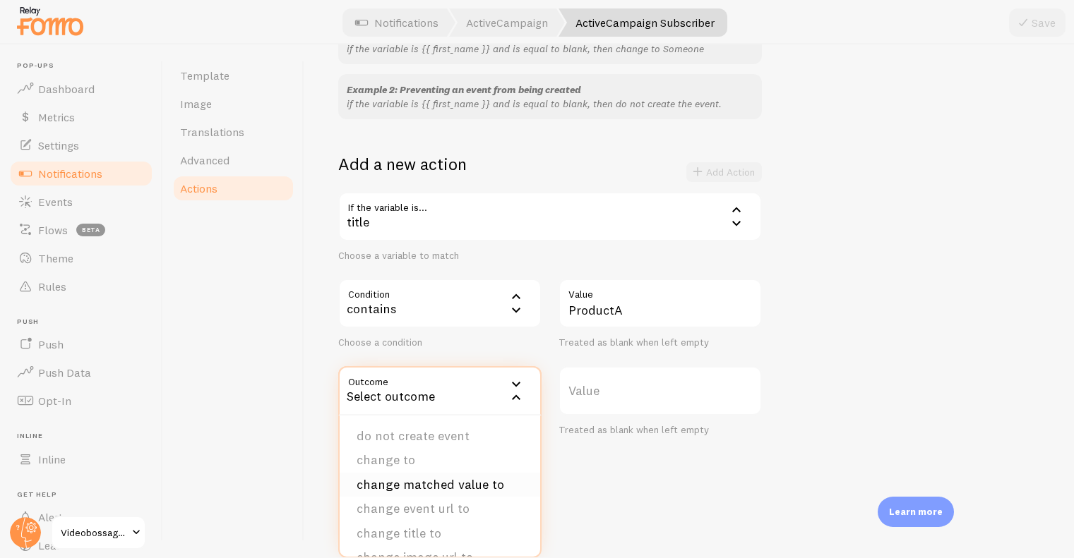
scroll to position [143, 0]
click at [452, 491] on li "(advanced) change Template to" at bounding box center [440, 488] width 201 height 40
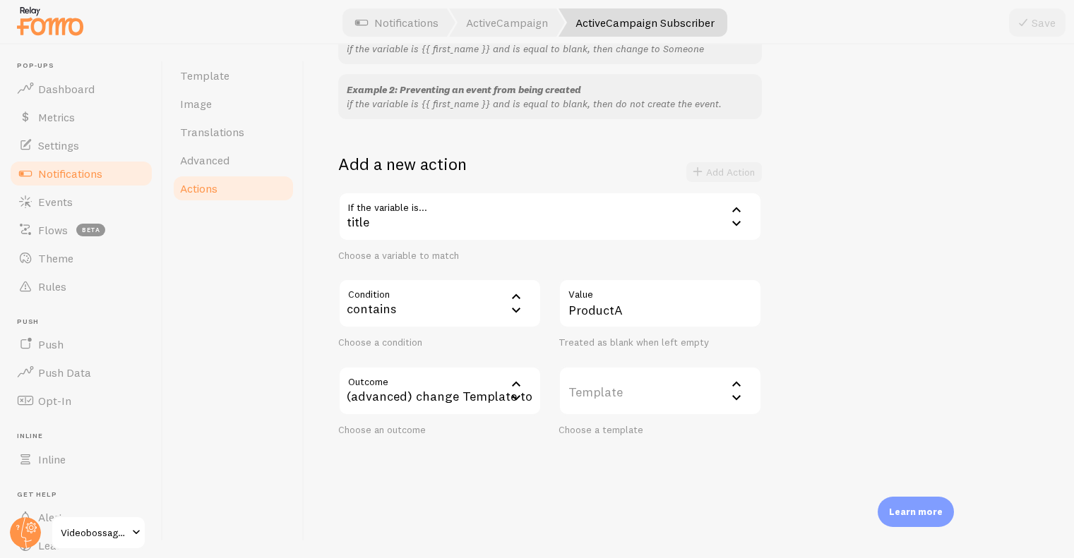
click at [614, 402] on label "Template" at bounding box center [659, 390] width 203 height 49
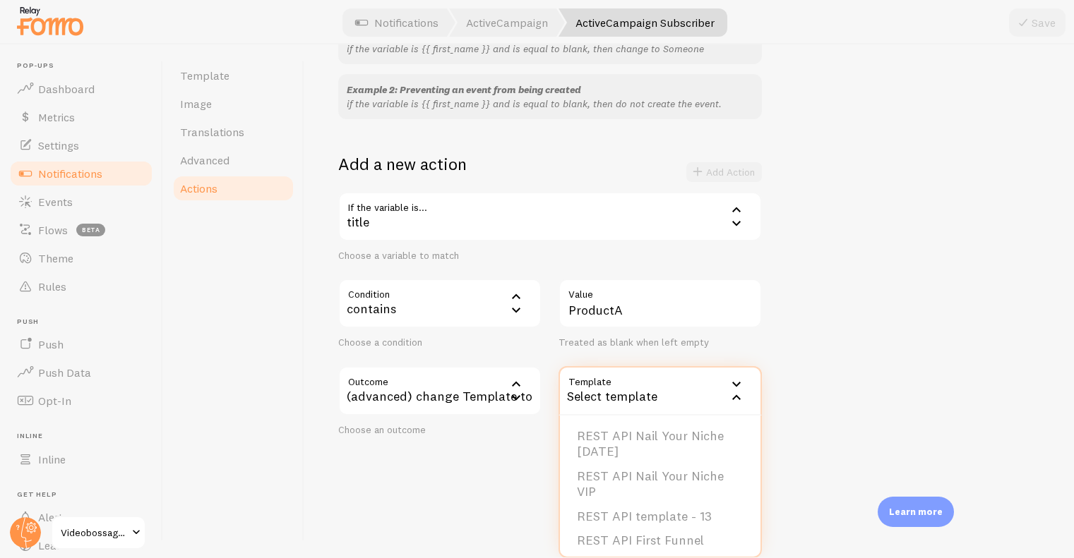
click at [104, 163] on link "Notifications" at bounding box center [80, 174] width 145 height 28
